Goal: Transaction & Acquisition: Purchase product/service

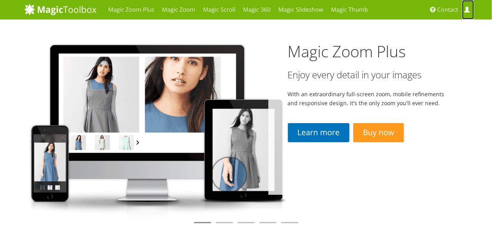
click at [468, 10] on span at bounding box center [467, 10] width 6 height 6
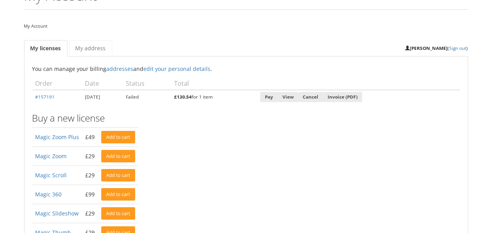
scroll to position [39, 0]
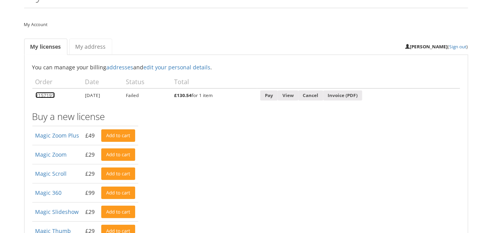
click at [45, 95] on link "#157191" at bounding box center [44, 95] width 19 height 6
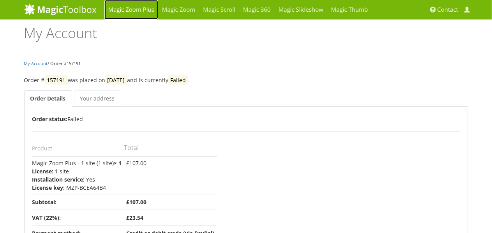
click at [134, 9] on link "Magic Zoom Plus" at bounding box center [131, 9] width 54 height 19
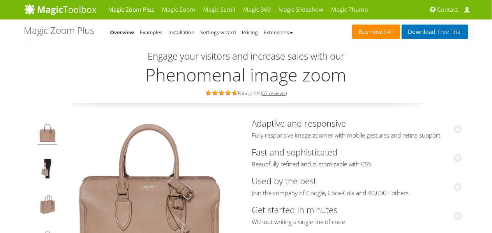
click at [370, 28] on link "Buy now £49" at bounding box center [376, 32] width 48 height 14
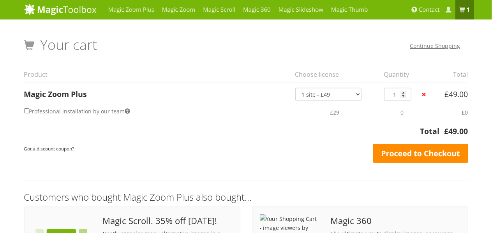
click at [403, 153] on link "Proceed to Checkout" at bounding box center [420, 153] width 95 height 19
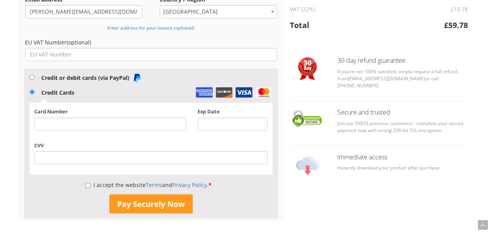
scroll to position [104, 0]
click at [32, 76] on input "Credit or debit cards (via PayPal)" at bounding box center [32, 77] width 5 height 5
radio input "true"
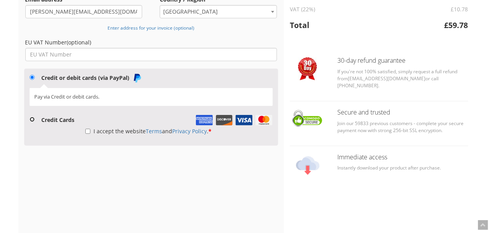
click at [30, 122] on li "Credit Cards Card Number Exp Date CVV" at bounding box center [151, 118] width 243 height 15
click at [31, 118] on input "Credit Cards" at bounding box center [32, 119] width 5 height 5
radio input "true"
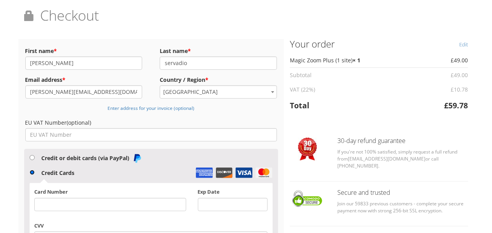
scroll to position [0, 0]
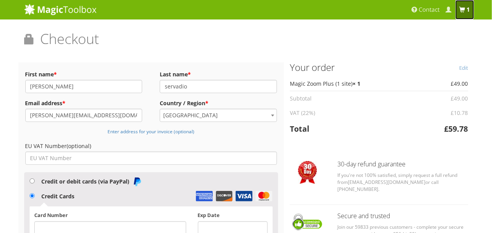
click at [468, 8] on b "1 item" at bounding box center [468, 10] width 4 height 8
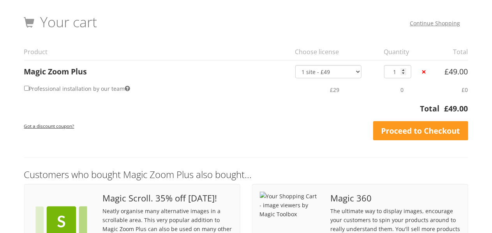
scroll to position [26, 0]
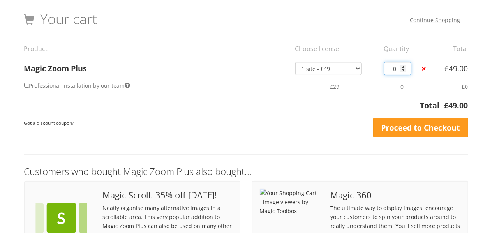
type input "0"
click at [402, 70] on input "0" at bounding box center [397, 68] width 27 height 13
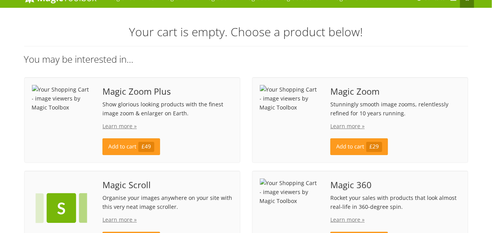
scroll to position [0, 0]
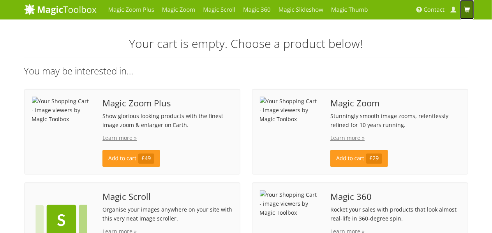
click at [468, 9] on span at bounding box center [467, 10] width 6 height 6
click at [466, 9] on span at bounding box center [467, 10] width 6 height 6
